Goal: Task Accomplishment & Management: Manage account settings

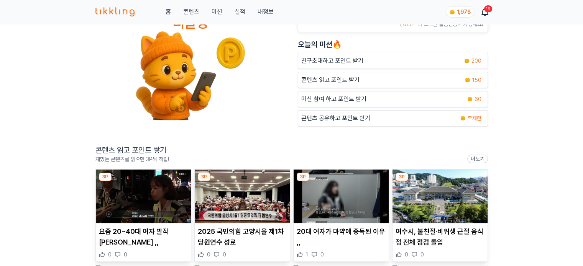
scroll to position [77, 0]
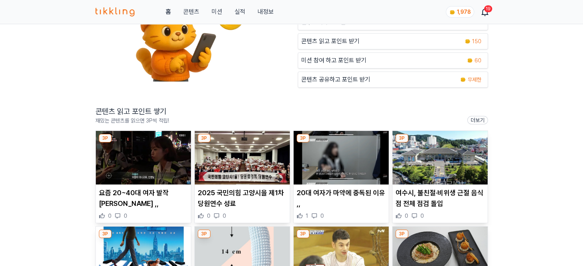
click at [156, 161] on img at bounding box center [143, 158] width 95 height 54
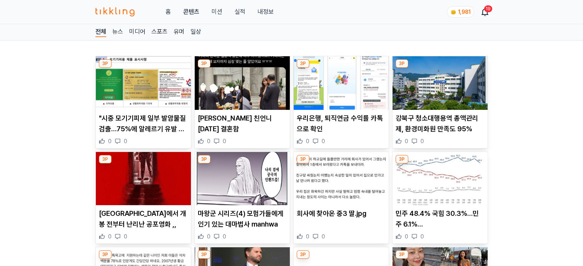
click at [317, 96] on img at bounding box center [341, 83] width 95 height 54
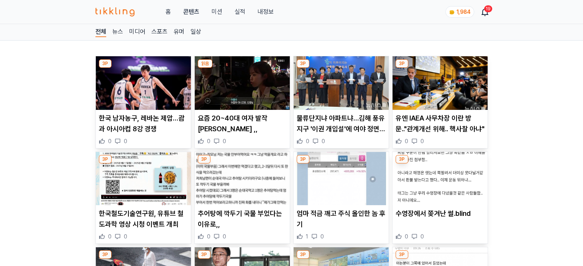
click at [241, 170] on img at bounding box center [242, 179] width 95 height 54
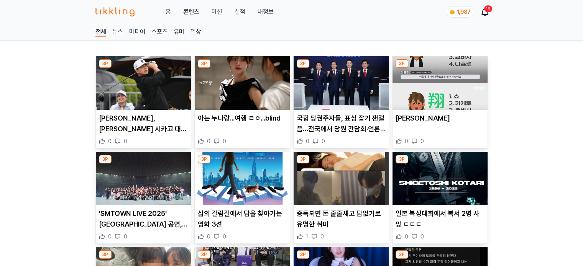
click at [253, 100] on img at bounding box center [242, 83] width 95 height 54
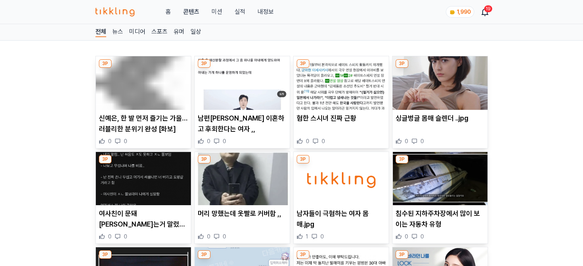
click at [342, 97] on img at bounding box center [341, 83] width 95 height 54
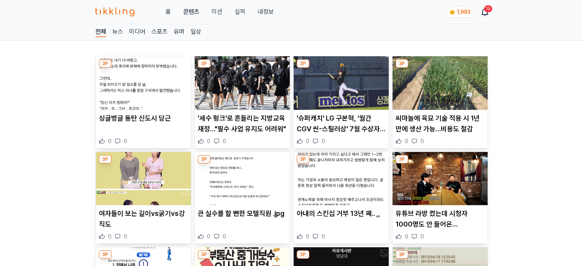
click at [158, 86] on img at bounding box center [143, 83] width 95 height 54
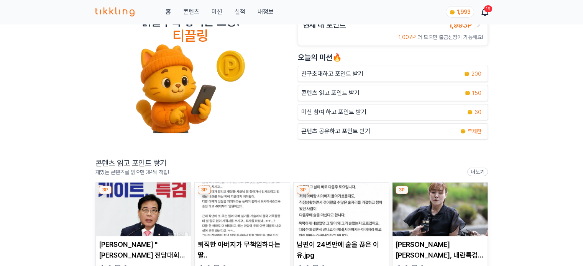
scroll to position [38, 0]
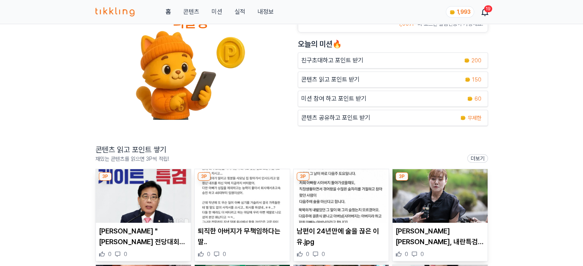
click at [147, 179] on img at bounding box center [143, 196] width 95 height 54
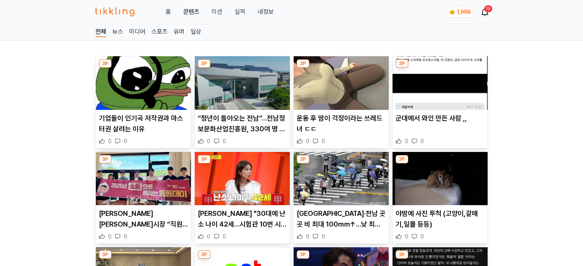
click at [242, 84] on img at bounding box center [242, 83] width 95 height 54
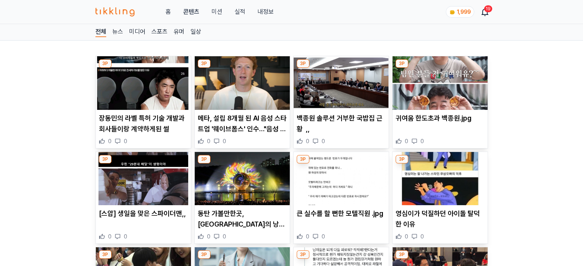
click at [251, 85] on img at bounding box center [242, 83] width 95 height 54
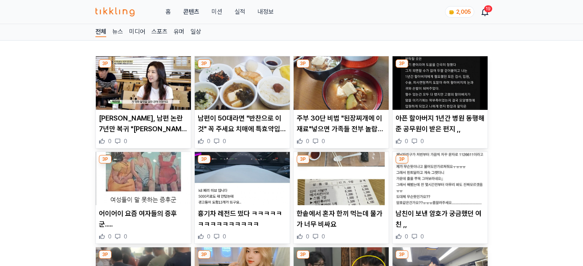
click at [148, 85] on img at bounding box center [143, 83] width 95 height 54
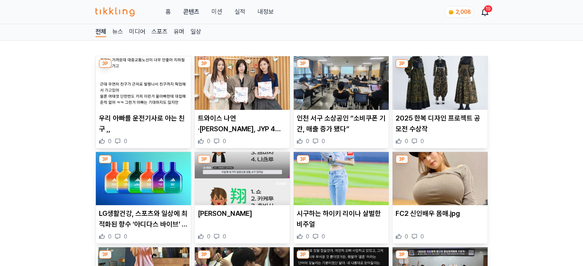
click at [245, 81] on img at bounding box center [242, 83] width 95 height 54
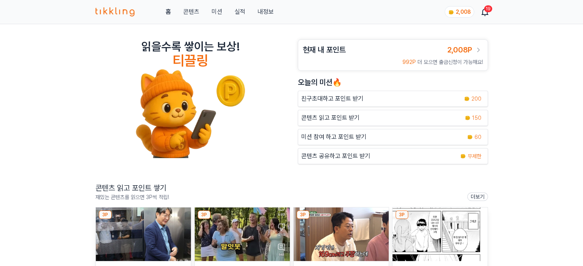
click at [218, 13] on button "미션" at bounding box center [216, 11] width 11 height 9
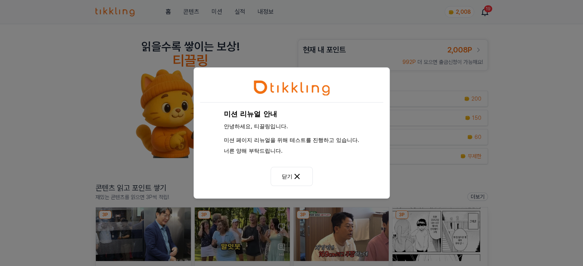
click at [291, 180] on button "닫기" at bounding box center [292, 176] width 42 height 19
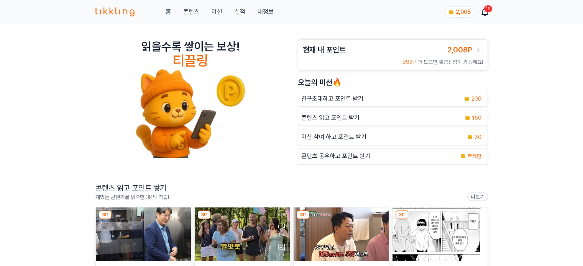
click at [240, 13] on link "실적" at bounding box center [239, 11] width 11 height 9
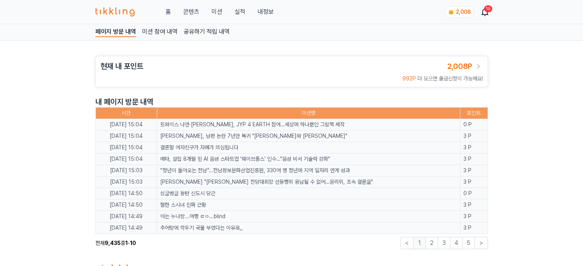
click at [453, 66] on span "2,008P" at bounding box center [459, 66] width 25 height 9
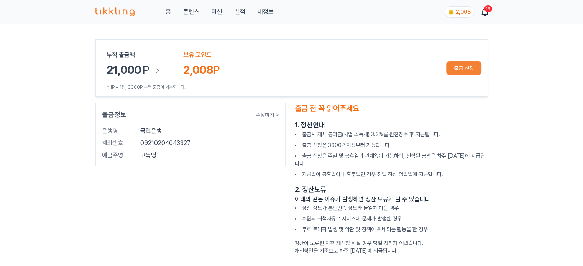
click at [270, 11] on link "내정보" at bounding box center [265, 11] width 16 height 9
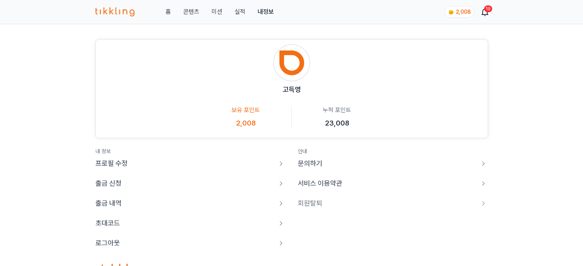
click at [106, 204] on p "출금 내역" at bounding box center [108, 203] width 26 height 11
